Goal: Transaction & Acquisition: Obtain resource

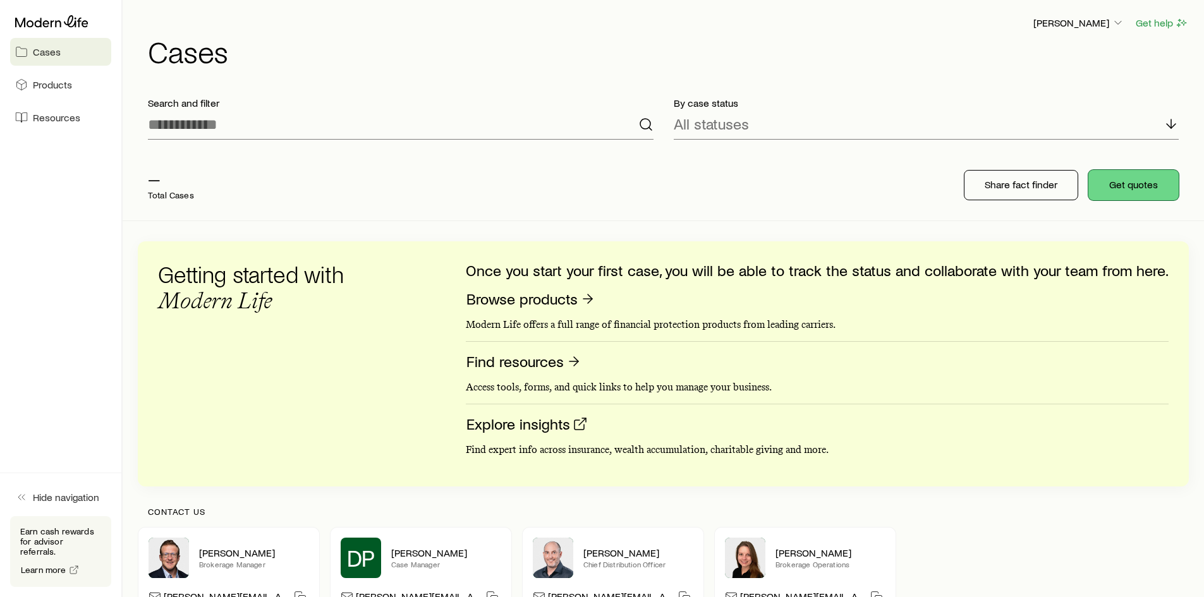
click at [1113, 180] on button "Get quotes" at bounding box center [1134, 185] width 90 height 30
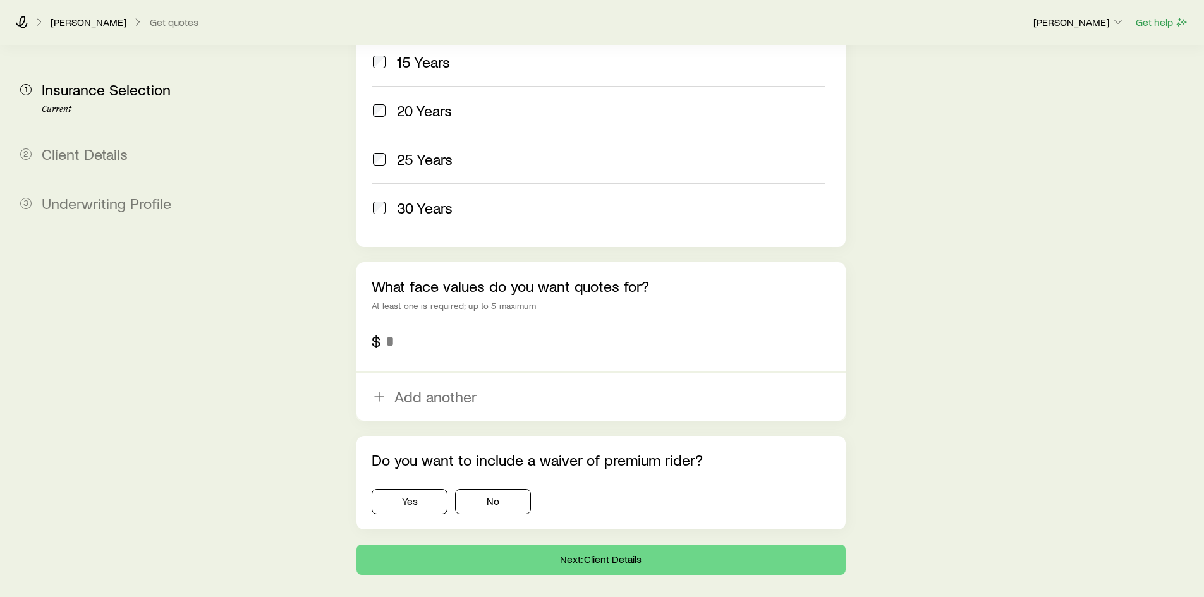
scroll to position [707, 0]
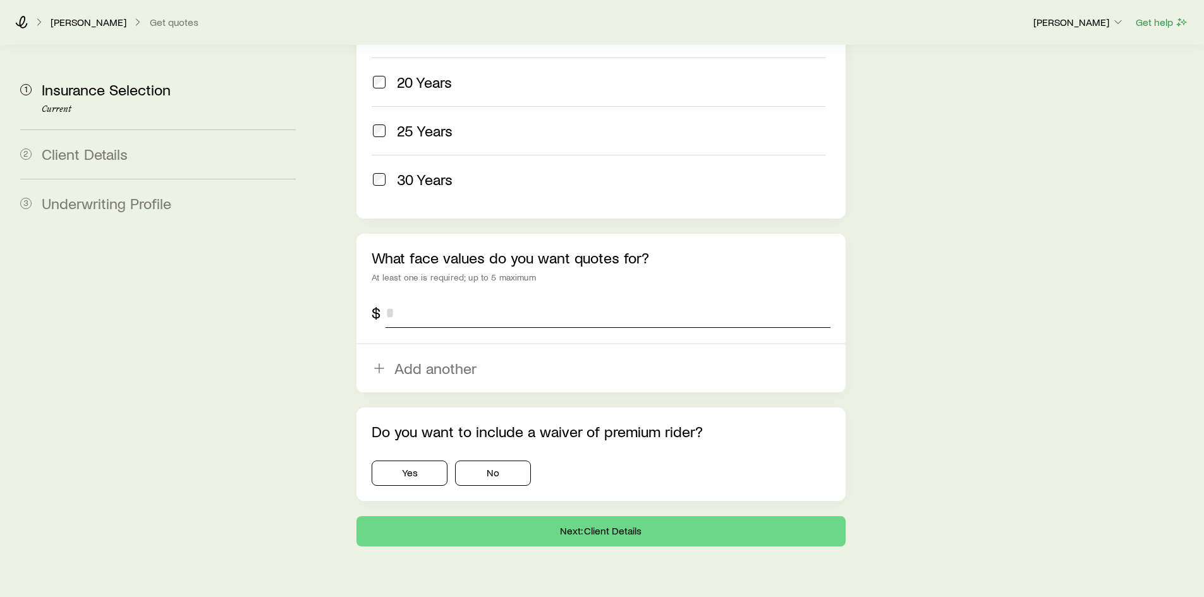
click at [400, 298] on input "tel" at bounding box center [608, 313] width 444 height 30
type input "*********"
click at [484, 461] on button "No" at bounding box center [493, 473] width 76 height 25
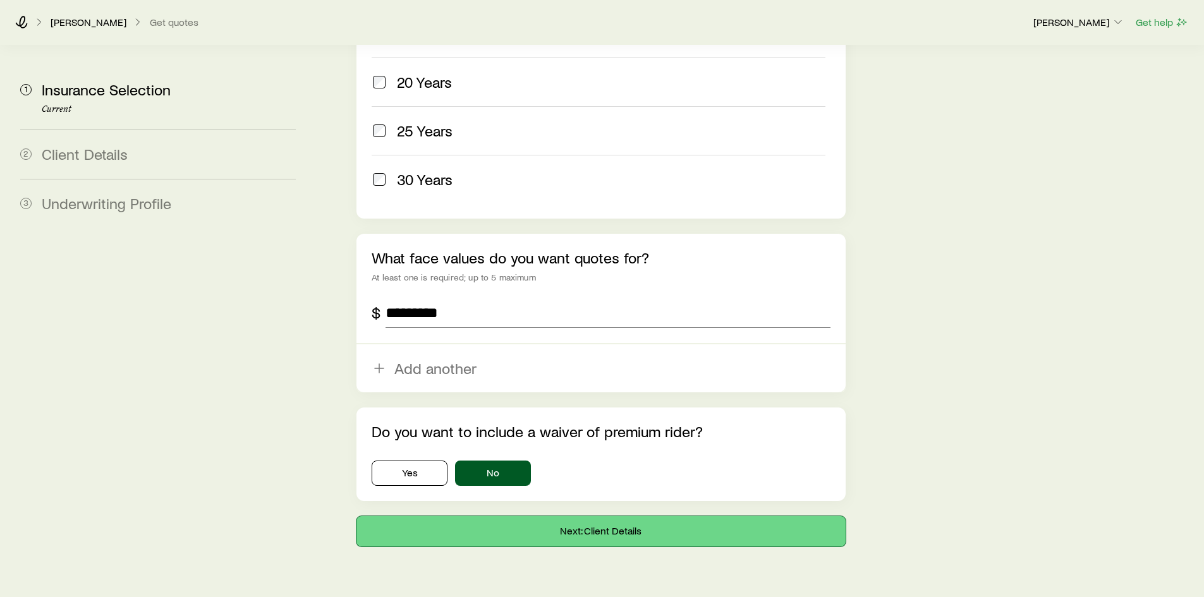
click at [487, 517] on button "Next: Client Details" at bounding box center [601, 532] width 489 height 30
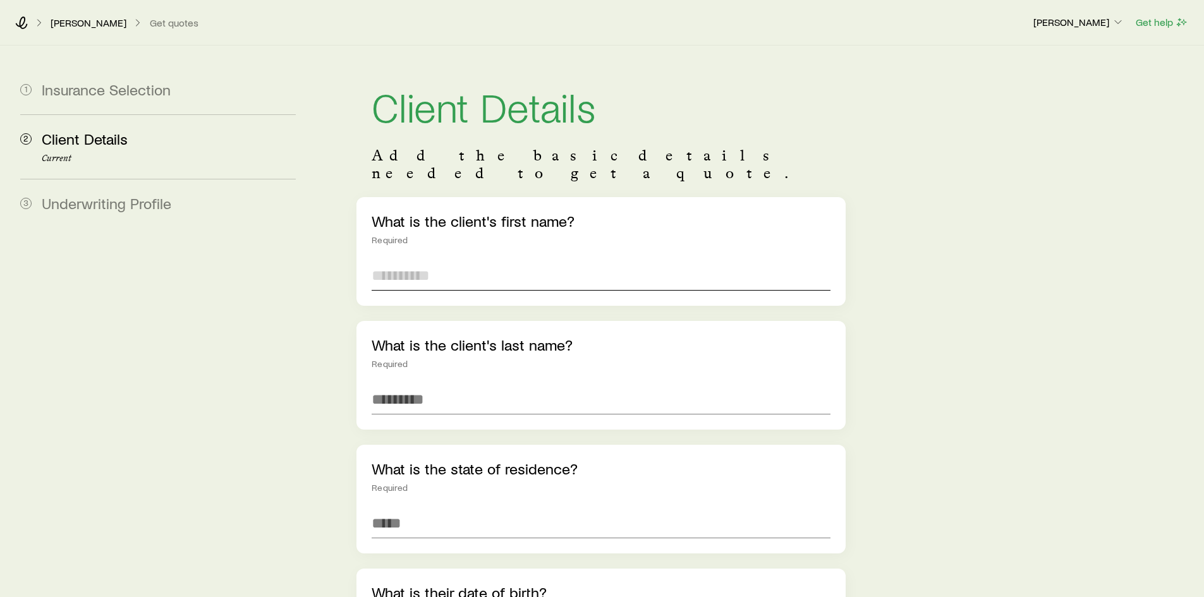
click at [407, 260] on input "text" at bounding box center [601, 275] width 458 height 30
type input "******"
drag, startPoint x: 407, startPoint y: 389, endPoint x: 338, endPoint y: 401, distance: 70.0
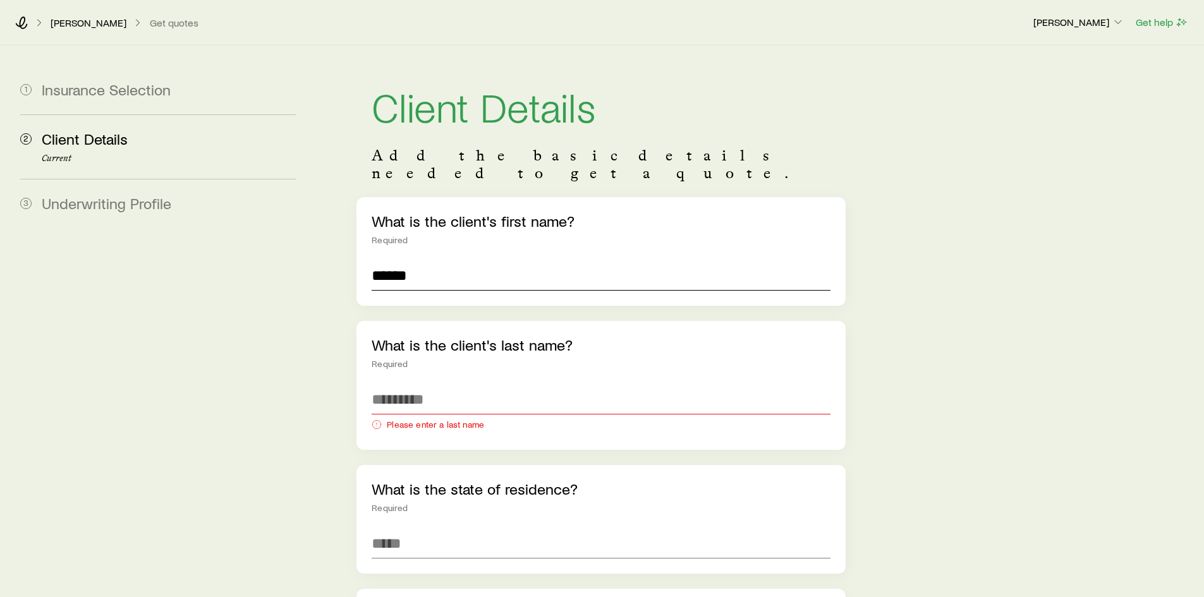
drag, startPoint x: 424, startPoint y: 259, endPoint x: 341, endPoint y: 273, distance: 84.0
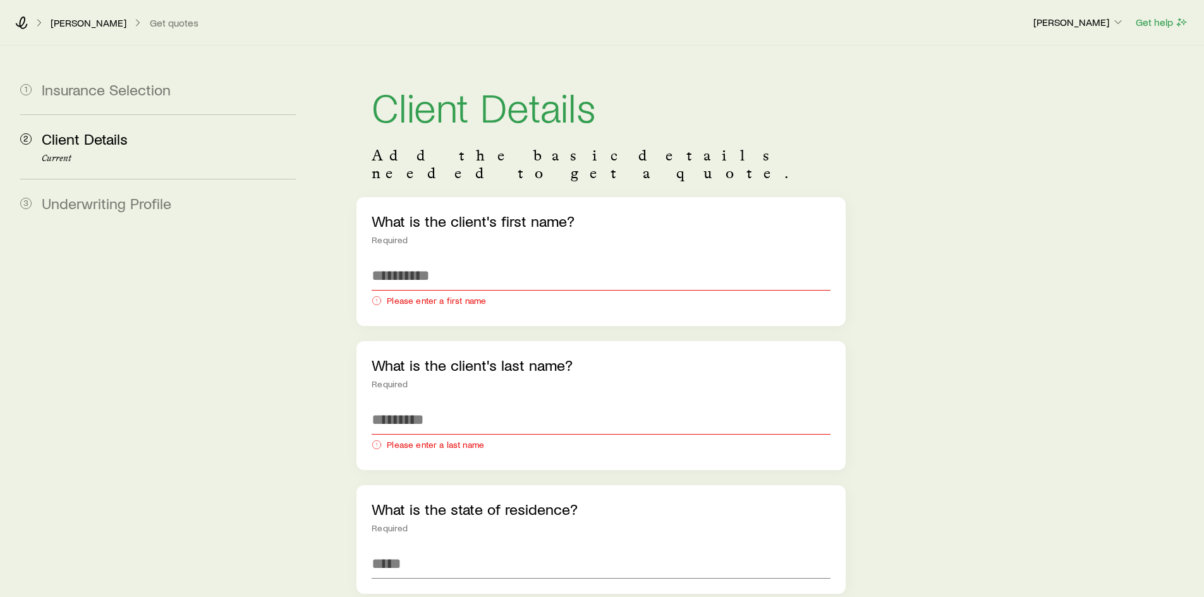
drag, startPoint x: 285, startPoint y: 328, endPoint x: 496, endPoint y: 324, distance: 211.8
click at [140, 207] on span "Underwriting Profile" at bounding box center [107, 203] width 130 height 18
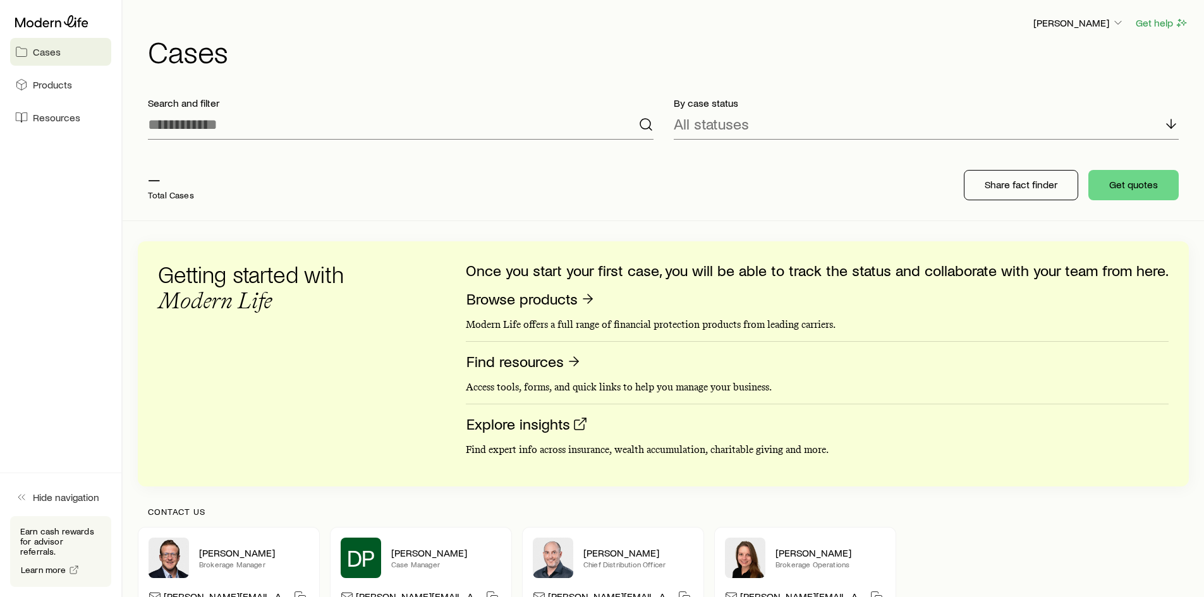
click at [35, 169] on aside "Cases Products Resources Hide navigation Earn cash rewards for advisor referral…" at bounding box center [61, 298] width 123 height 597
